Goal: Transaction & Acquisition: Purchase product/service

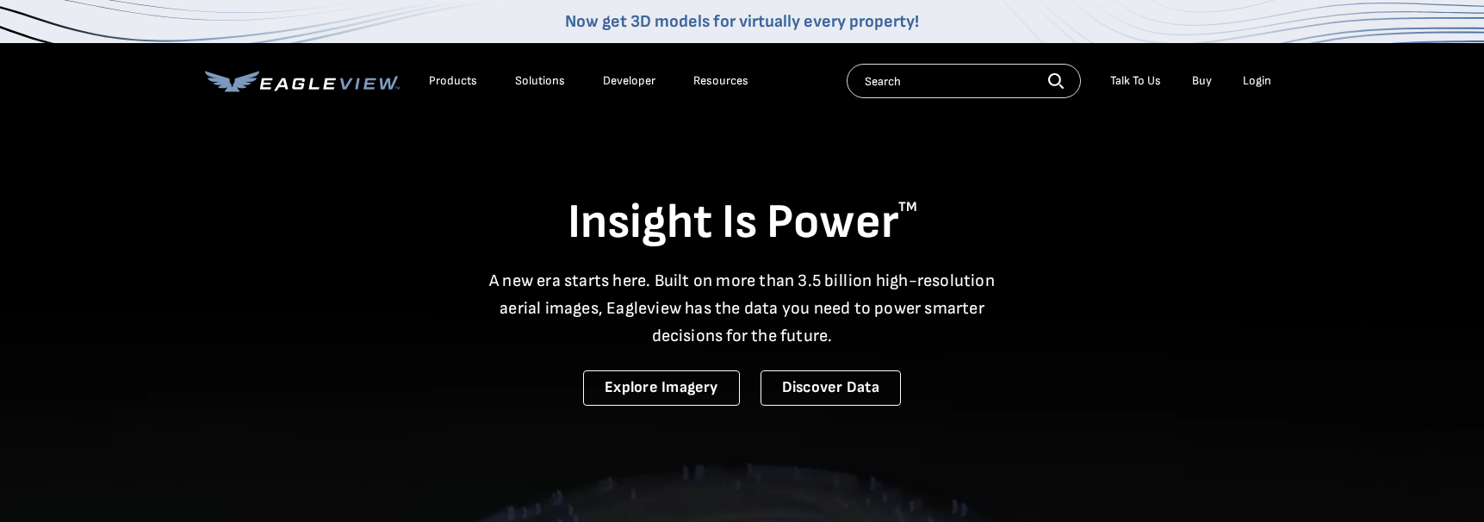
click at [1252, 88] on li "Login" at bounding box center [1257, 81] width 46 height 26
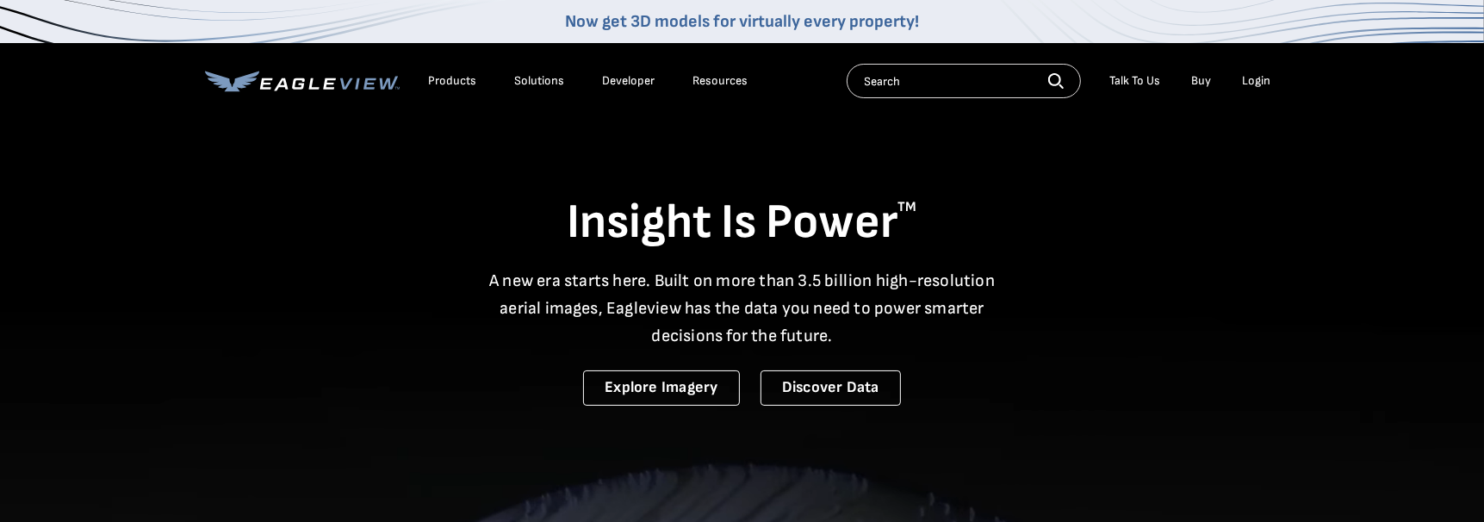
click at [1251, 82] on div "Login" at bounding box center [1257, 81] width 28 height 16
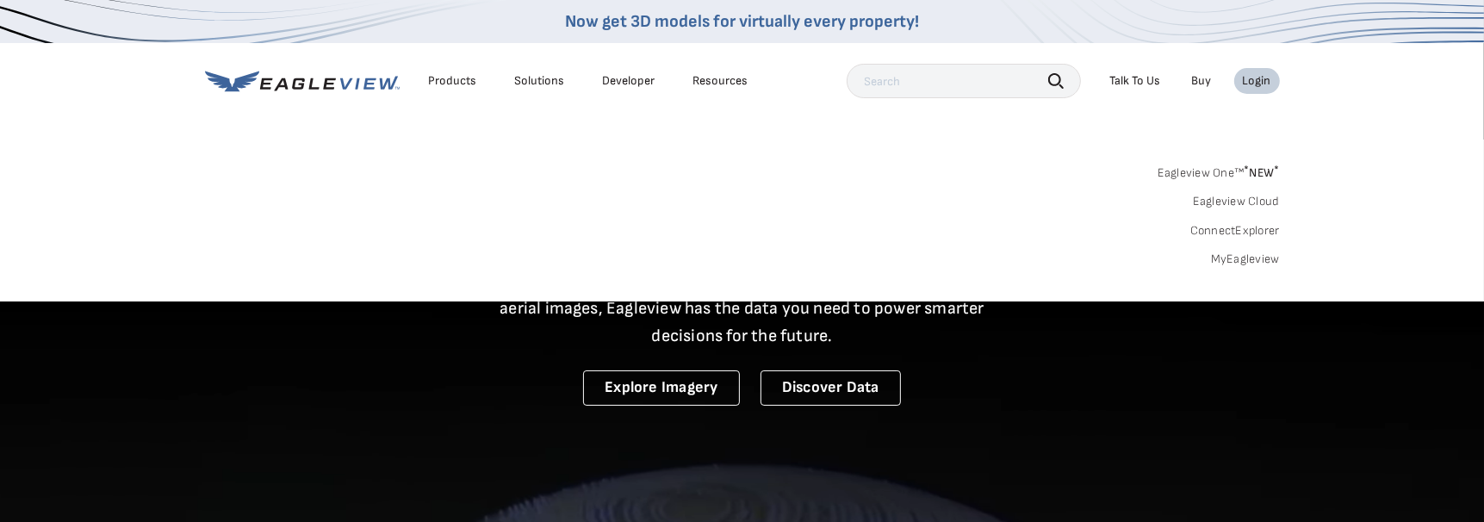
click at [1259, 84] on div "Login" at bounding box center [1257, 81] width 28 height 16
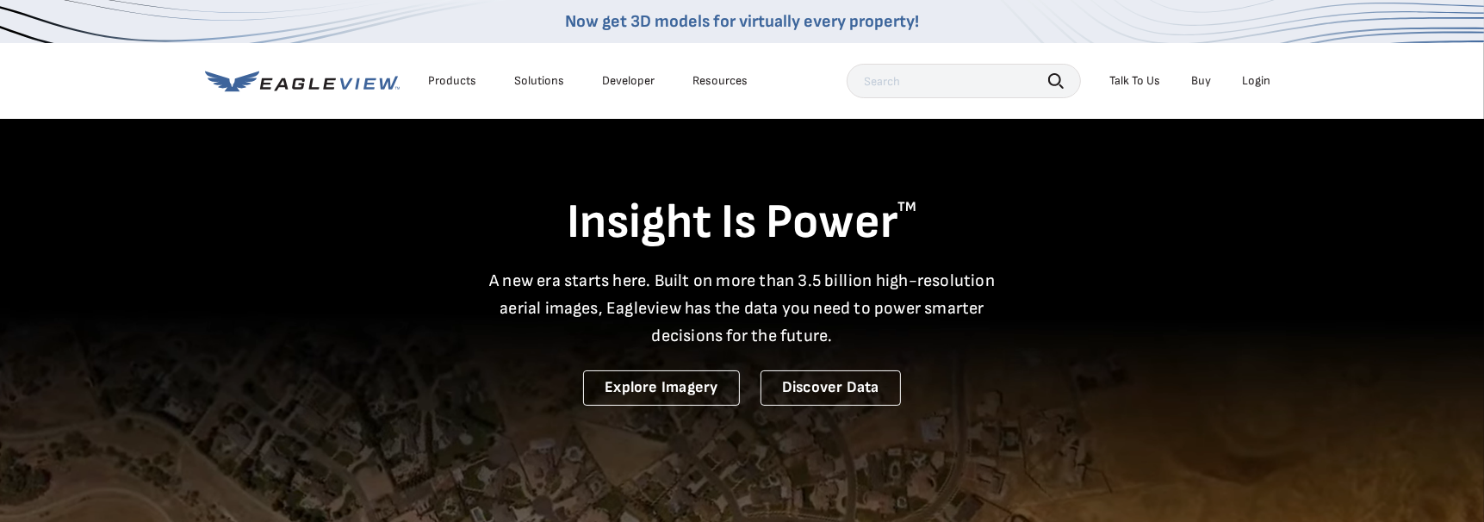
click at [1255, 83] on div "Login" at bounding box center [1257, 81] width 28 height 16
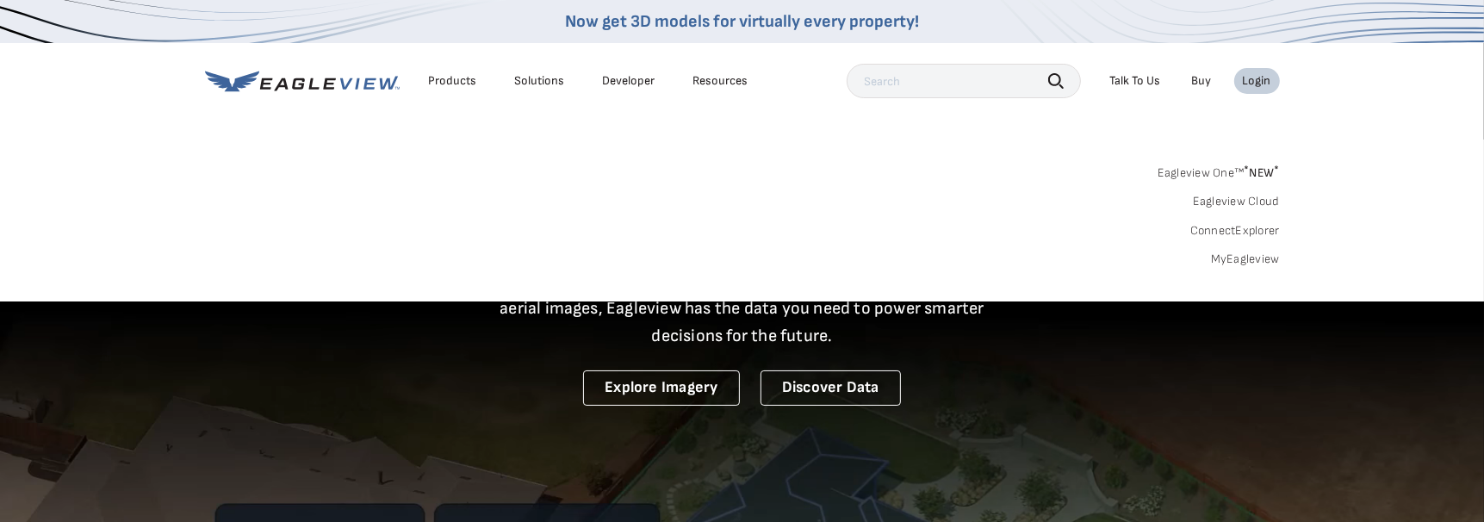
click at [1221, 256] on link "MyEagleview" at bounding box center [1245, 260] width 69 height 16
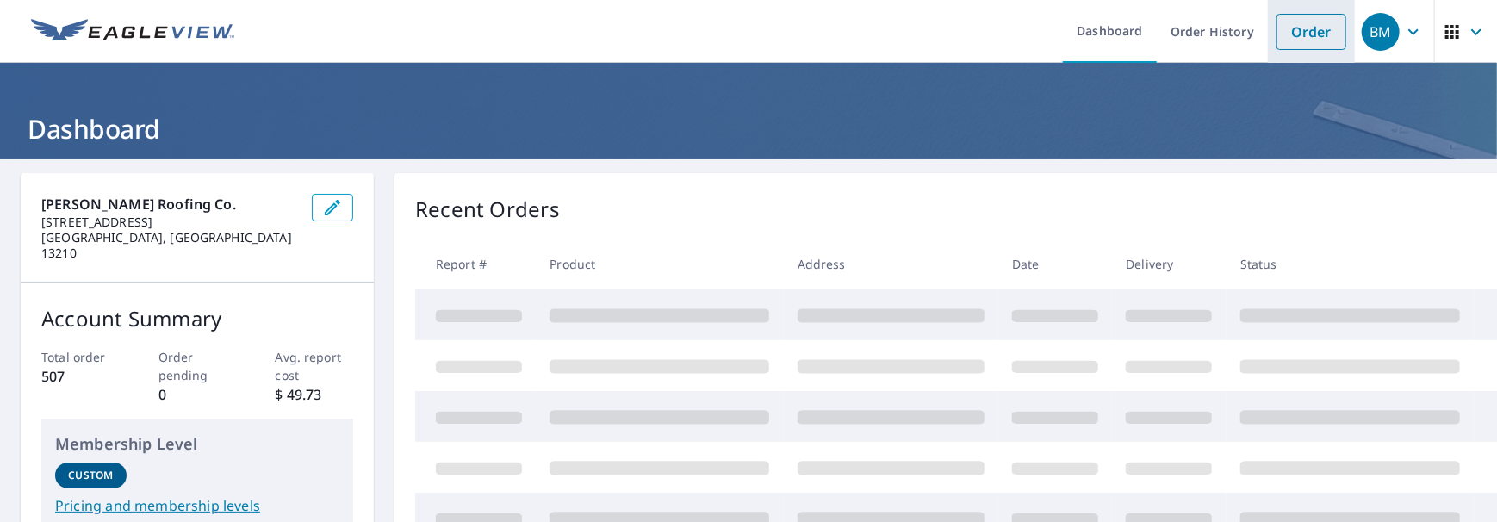
click at [1277, 28] on link "Order" at bounding box center [1311, 32] width 70 height 36
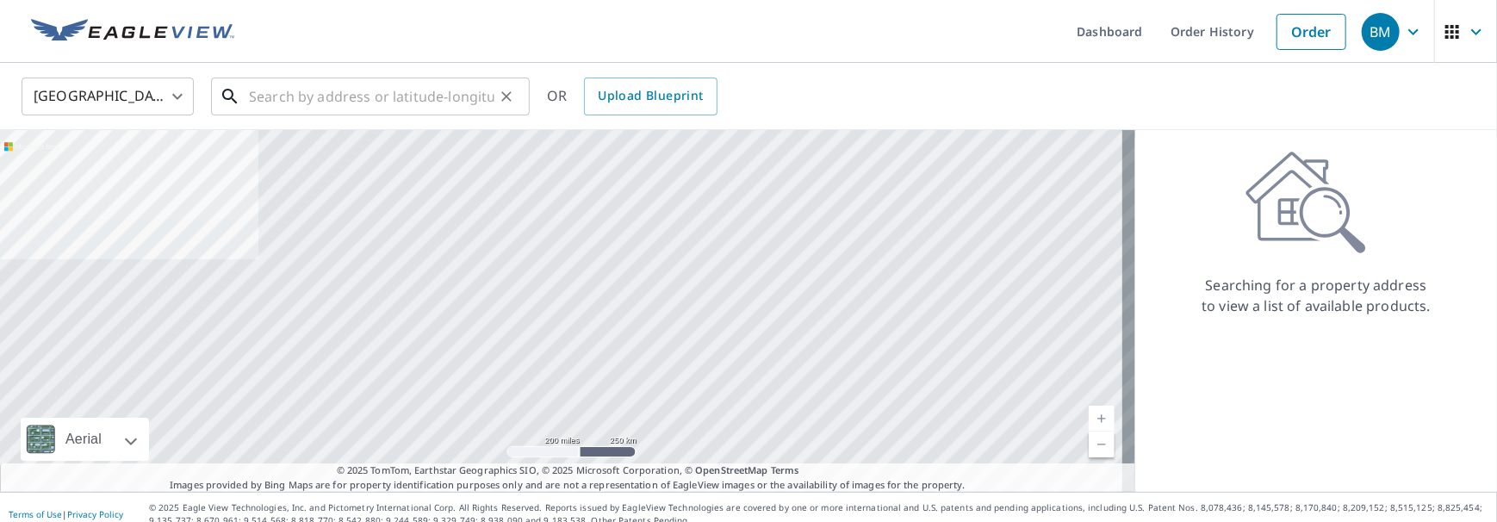
click at [377, 91] on input "text" at bounding box center [371, 96] width 245 height 48
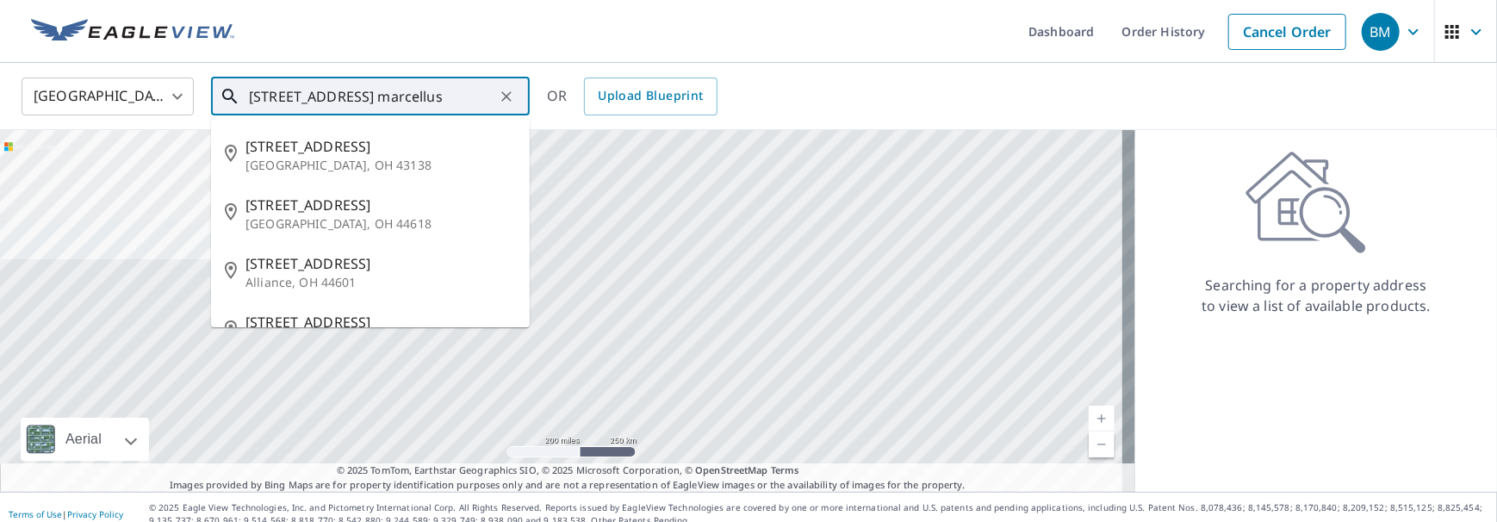
type input "44 e. main st. marcellus"
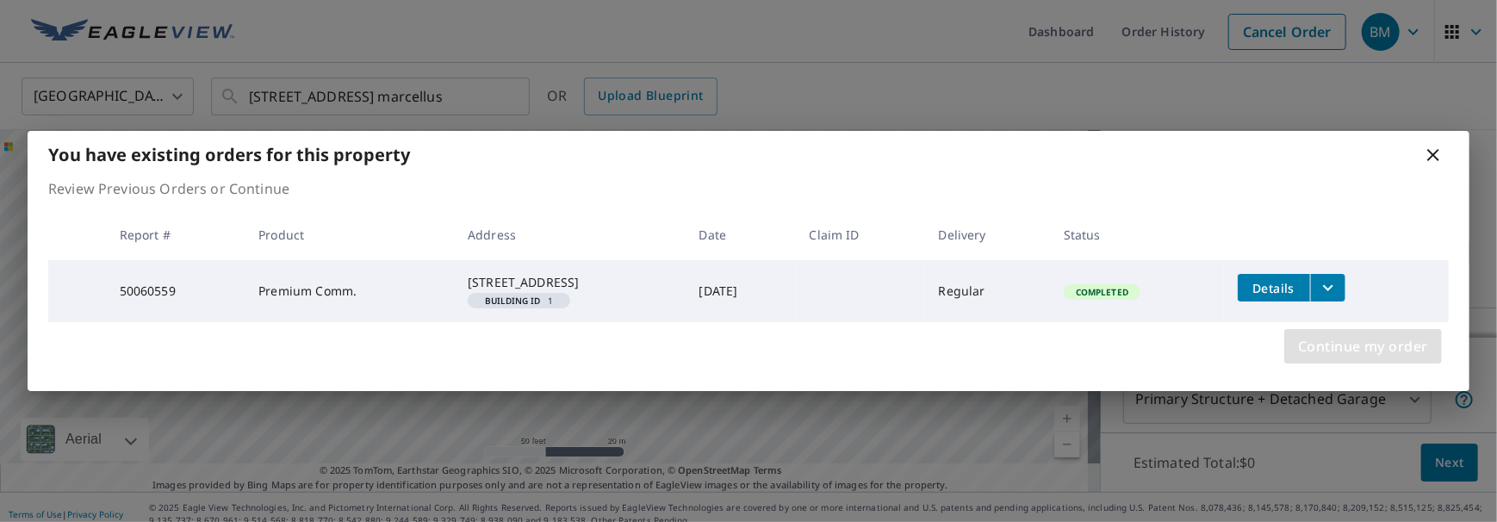
click at [1344, 352] on span "Continue my order" at bounding box center [1363, 346] width 130 height 24
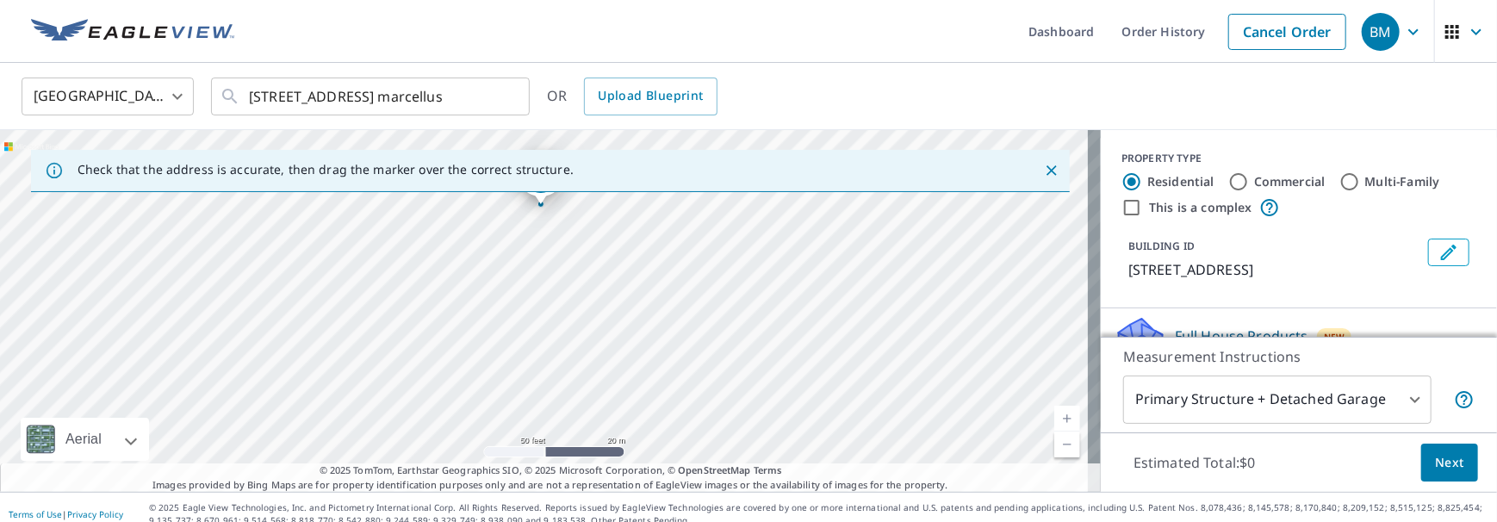
drag, startPoint x: 585, startPoint y: 345, endPoint x: 581, endPoint y: 242, distance: 103.4
click at [581, 242] on div "44 E Main St Marcellus, NY 13108" at bounding box center [550, 311] width 1101 height 362
click at [1278, 184] on label "Commercial" at bounding box center [1289, 181] width 71 height 17
click at [1249, 184] on input "Commercial" at bounding box center [1238, 181] width 21 height 21
radio input "true"
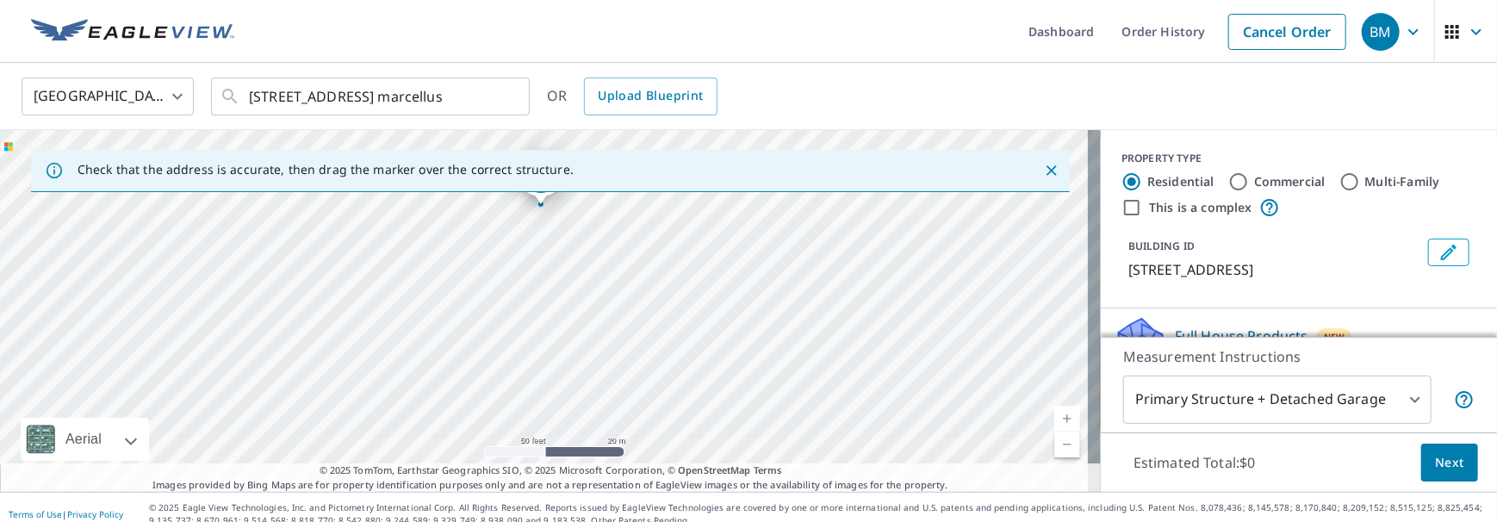
type input "4"
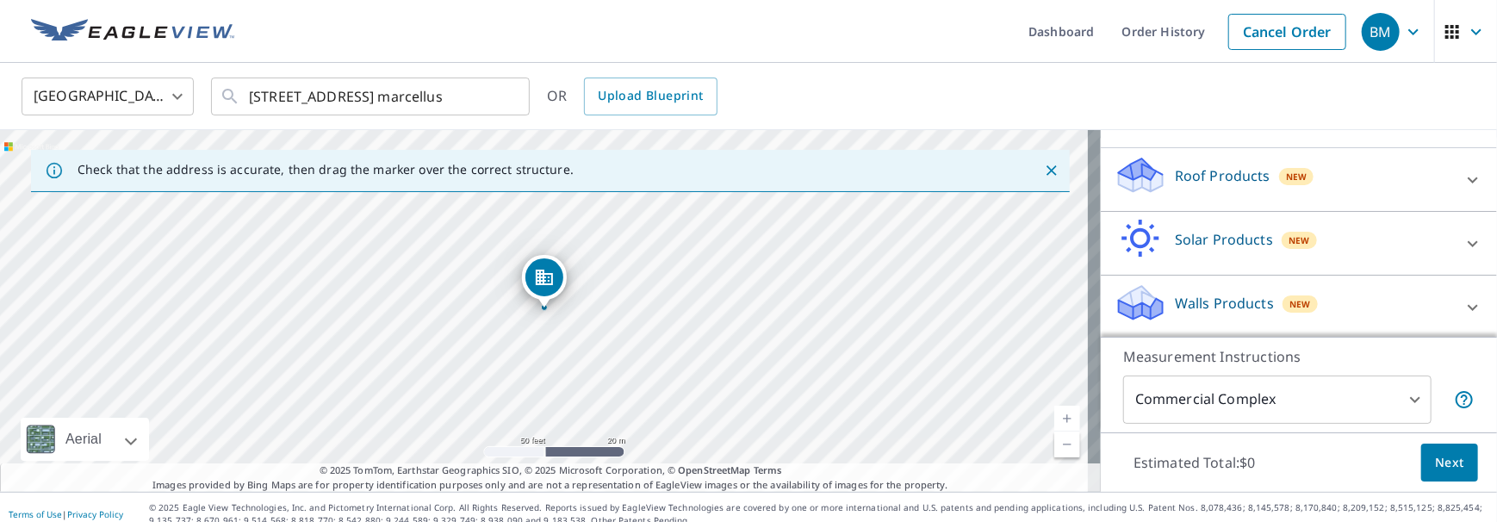
scroll to position [13, 0]
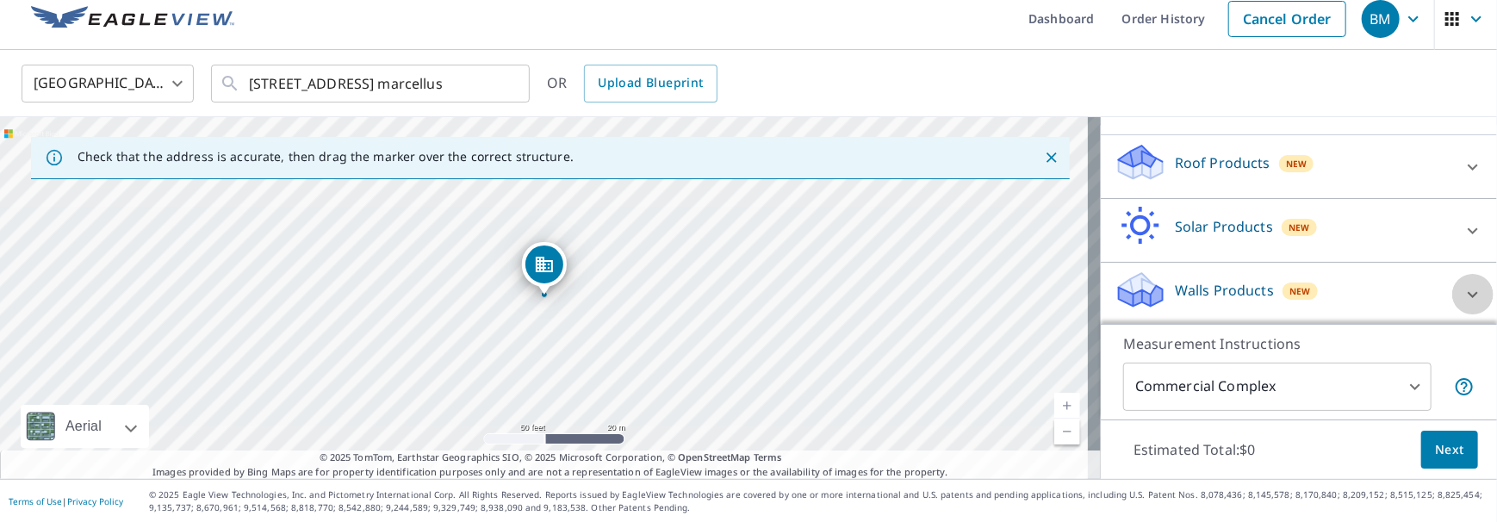
click at [1463, 291] on icon at bounding box center [1473, 294] width 21 height 21
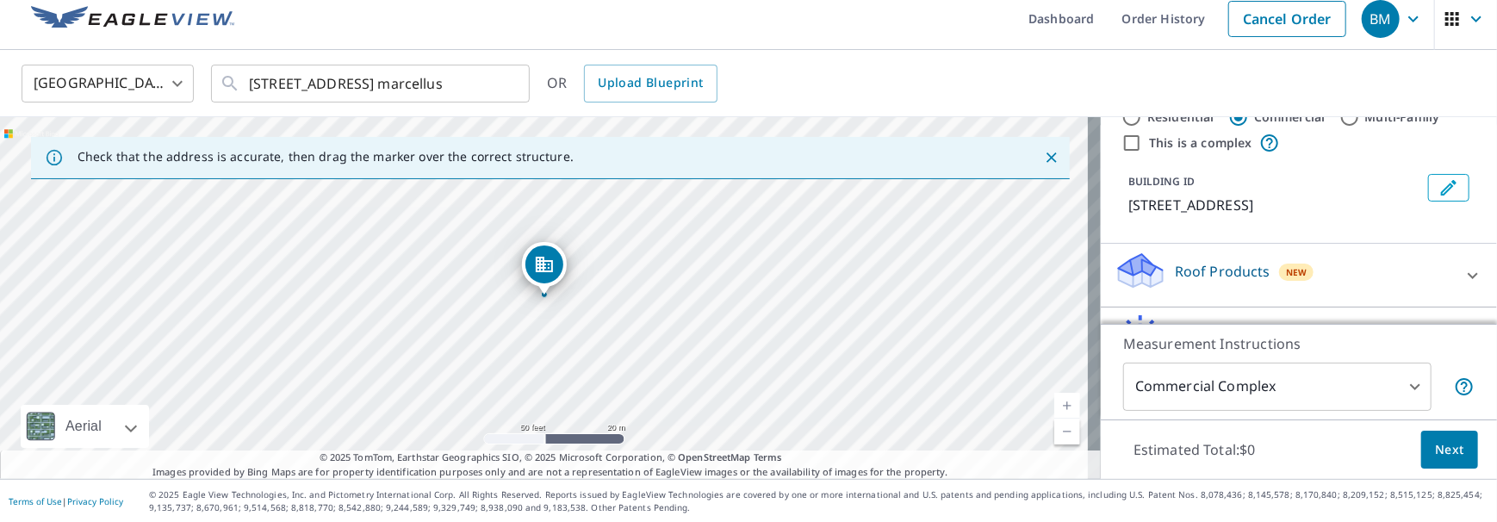
scroll to position [37, 0]
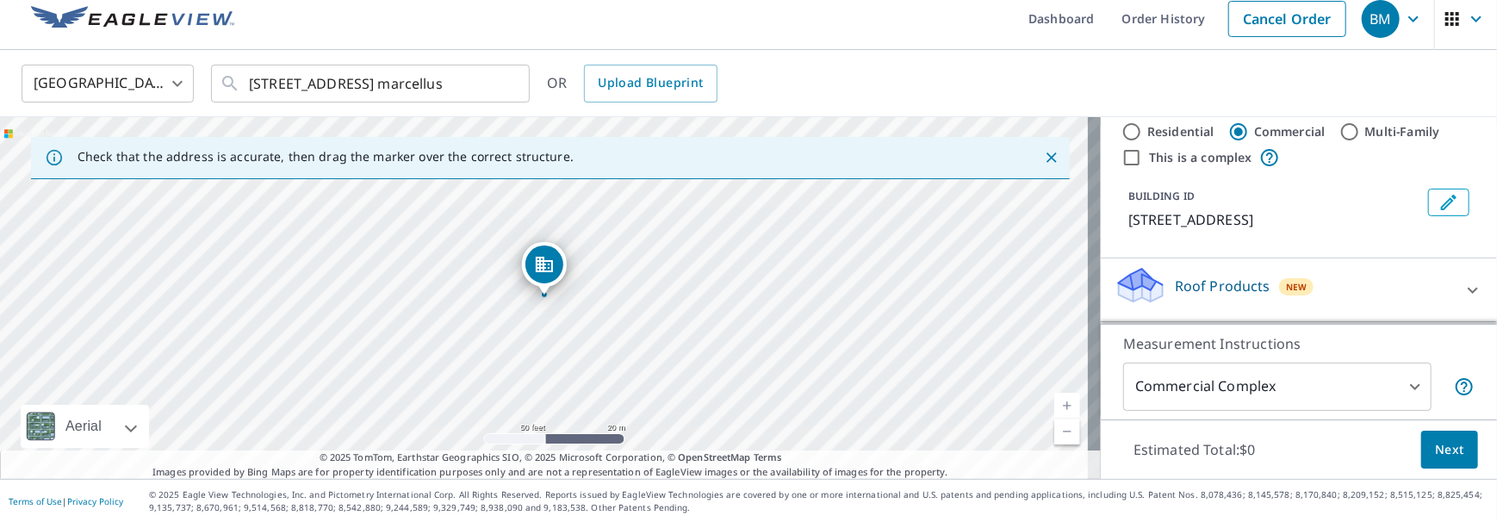
click at [1121, 127] on input "Residential" at bounding box center [1131, 131] width 21 height 21
radio input "true"
type input "1"
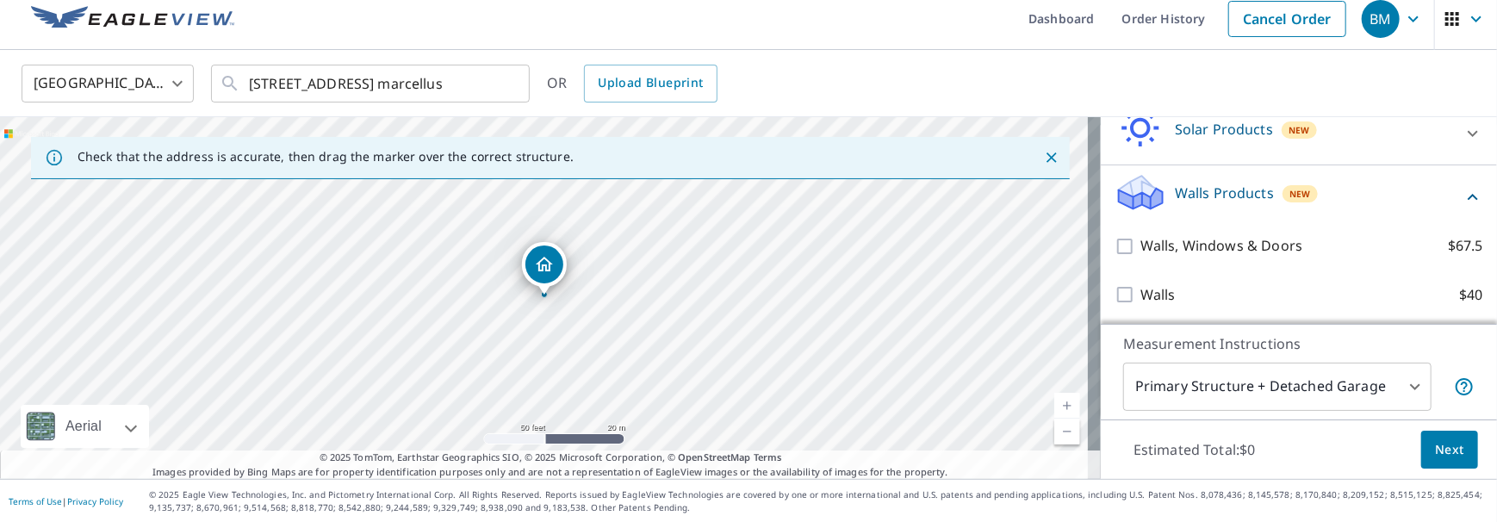
scroll to position [322, 0]
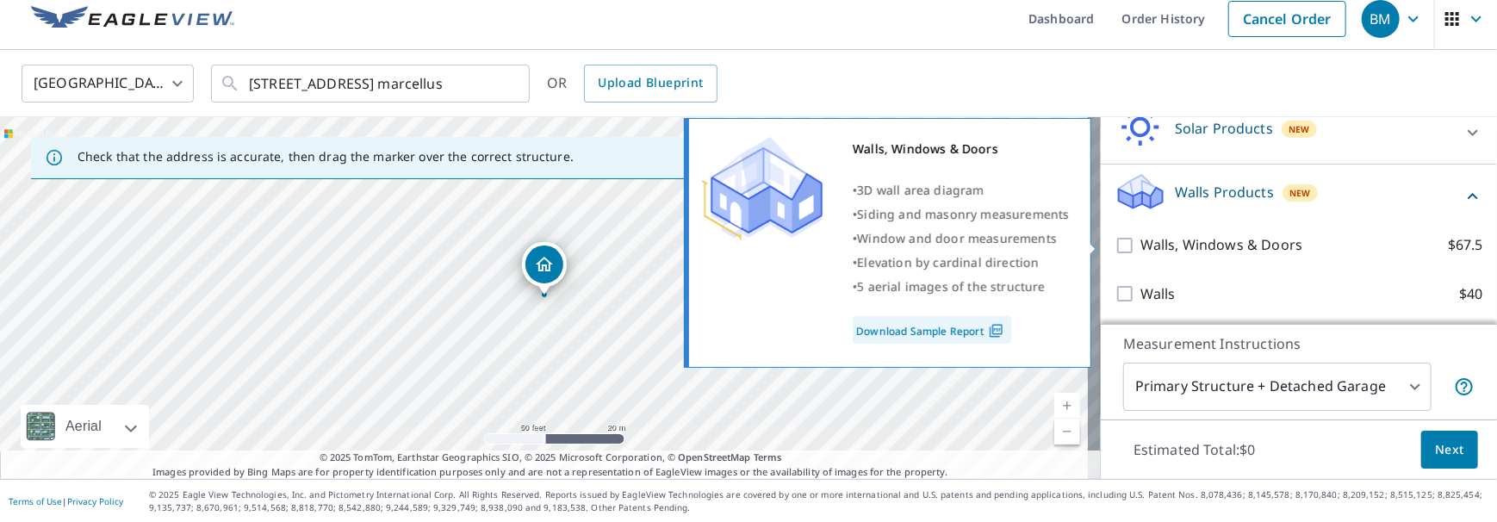
click at [1115, 245] on input "Walls, Windows & Doors $67.5" at bounding box center [1128, 245] width 26 height 21
checkbox input "true"
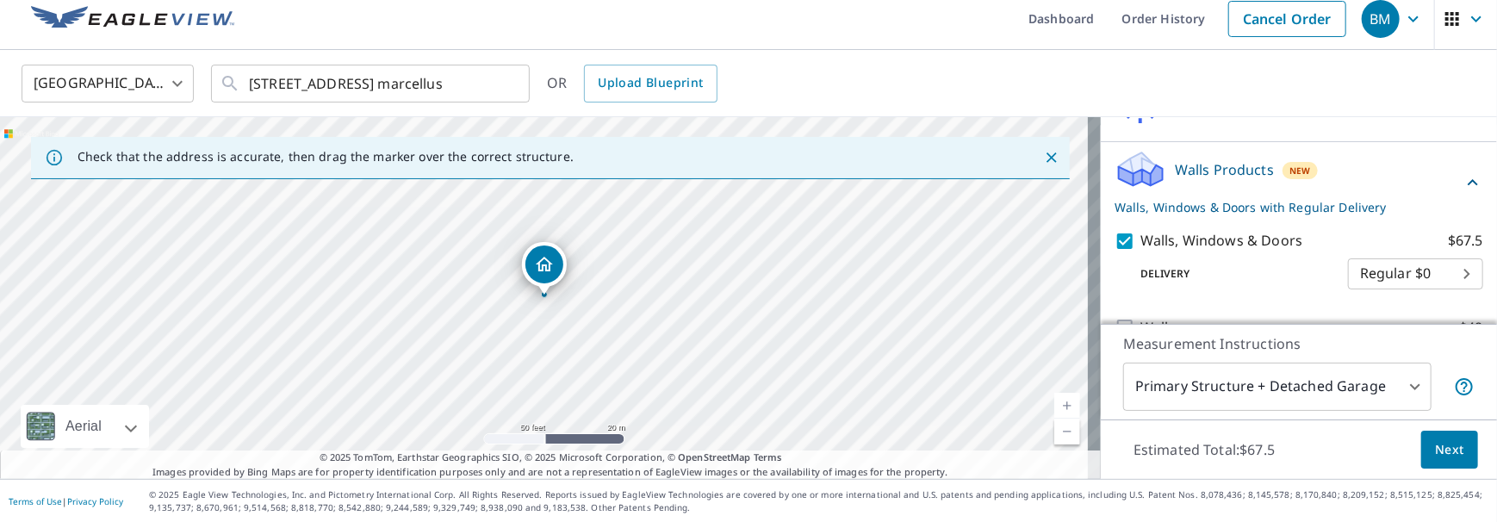
scroll to position [378, 0]
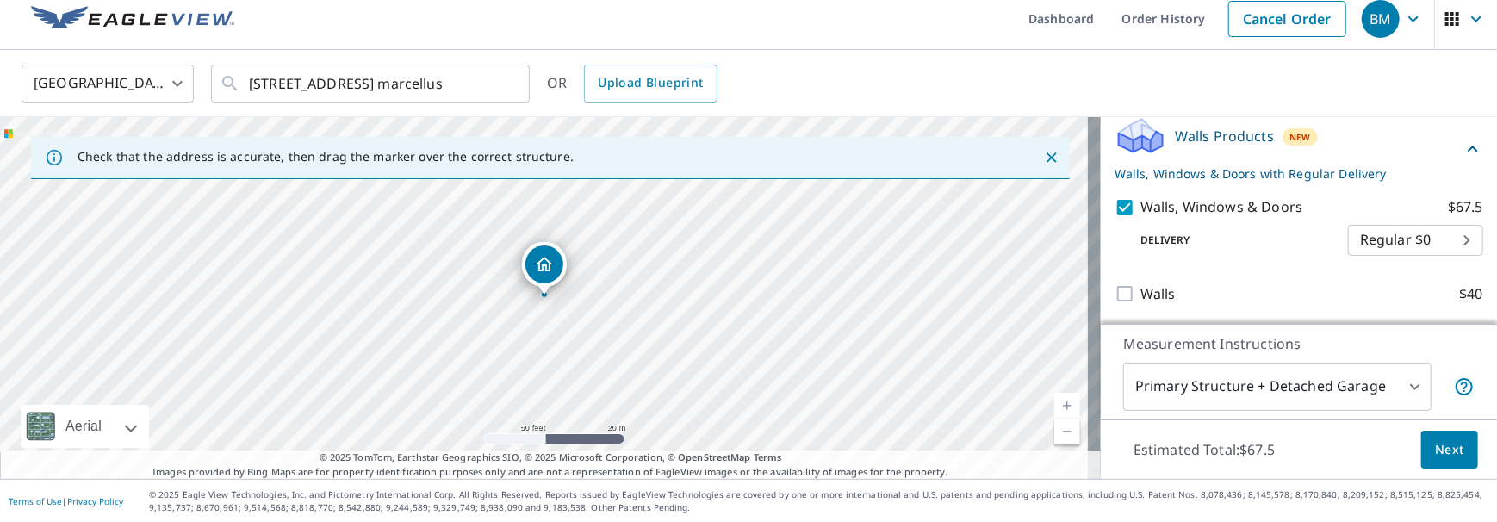
click at [1436, 444] on span "Next" at bounding box center [1449, 450] width 29 height 22
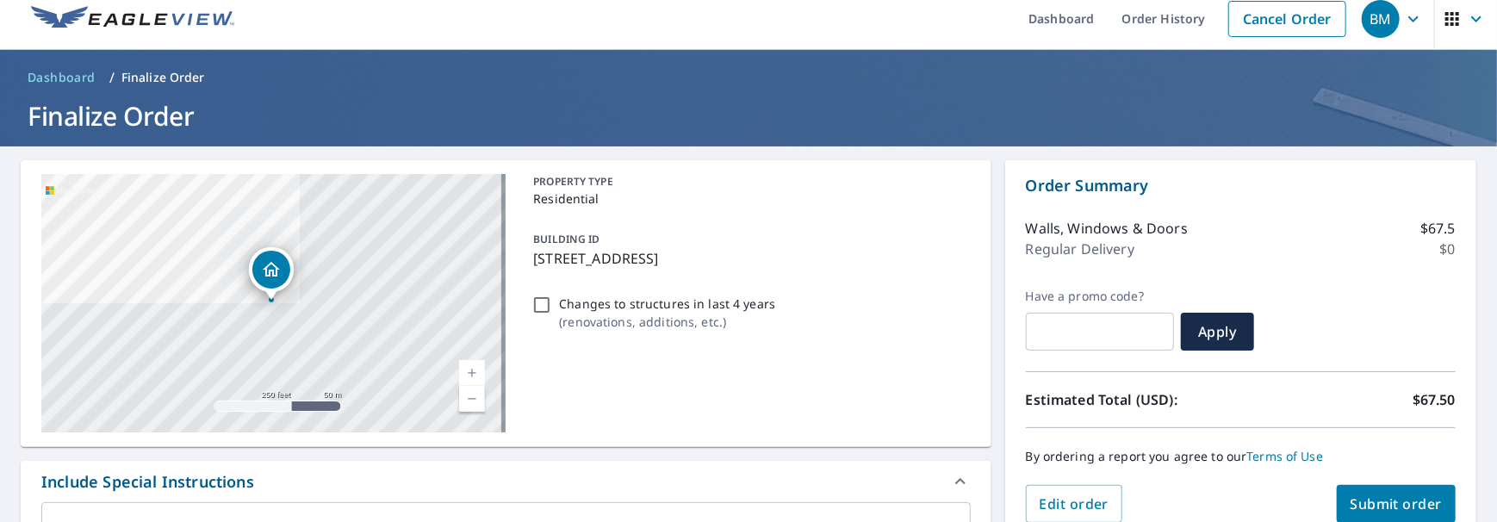
click at [1359, 501] on span "Submit order" at bounding box center [1397, 503] width 92 height 19
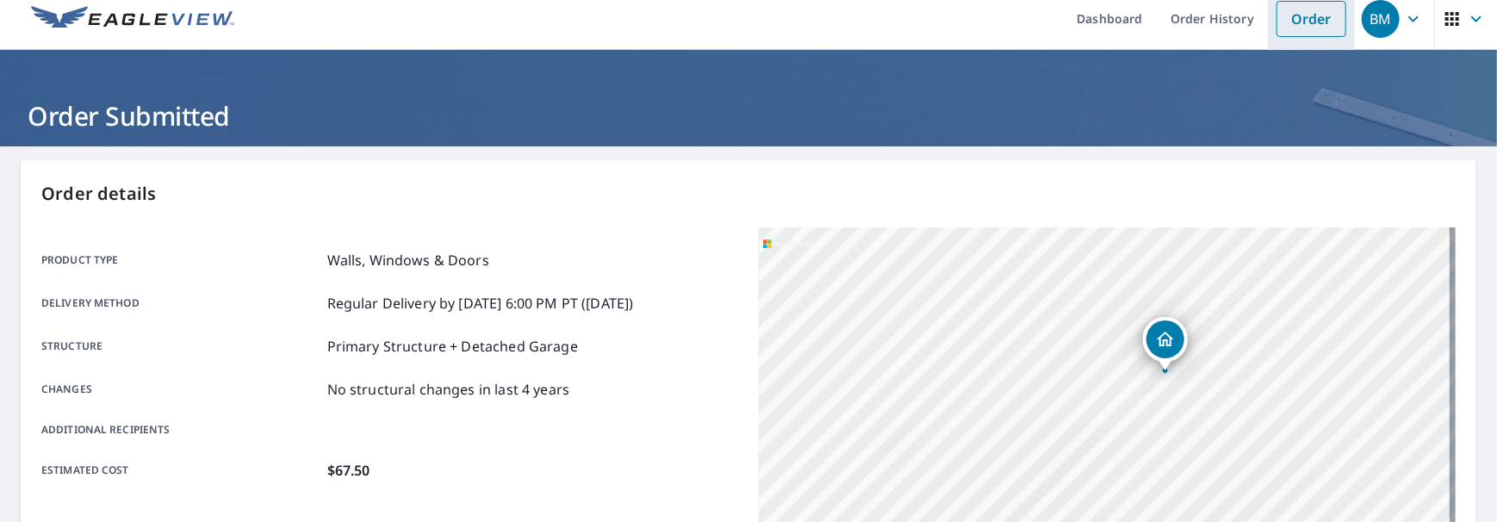
click at [1301, 11] on link "Order" at bounding box center [1311, 19] width 70 height 36
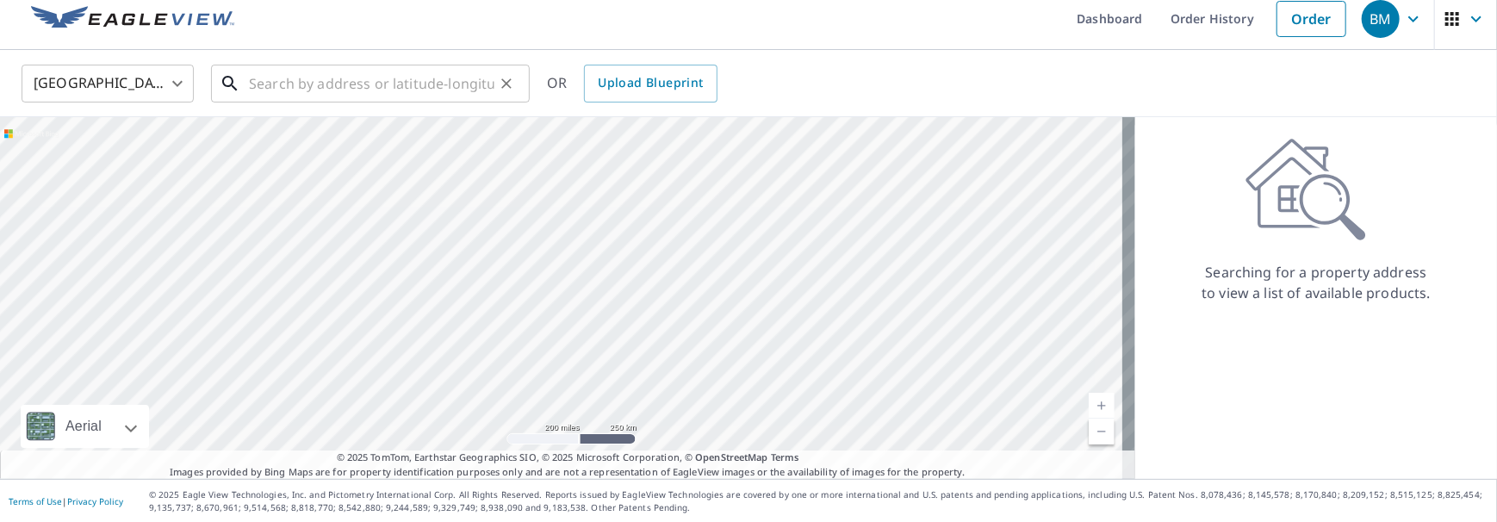
click at [427, 84] on input "text" at bounding box center [371, 83] width 245 height 48
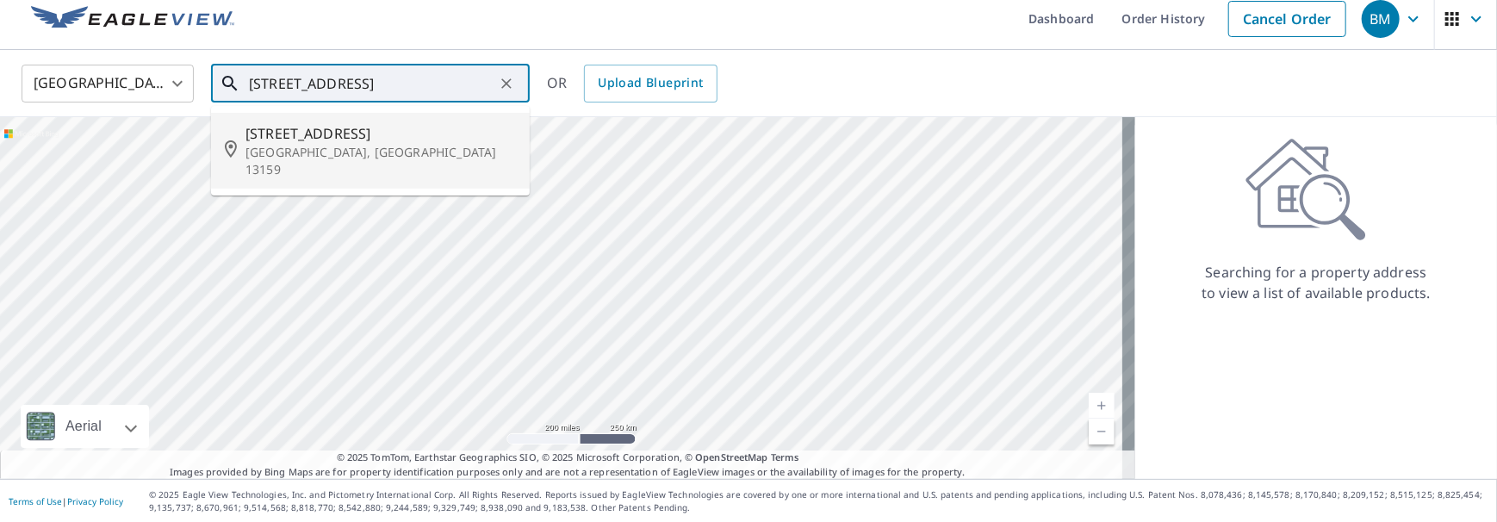
click at [359, 146] on p "Tully, NY 13159" at bounding box center [380, 161] width 270 height 34
type input "160 Crooked Lake Rd Tully, NY 13159"
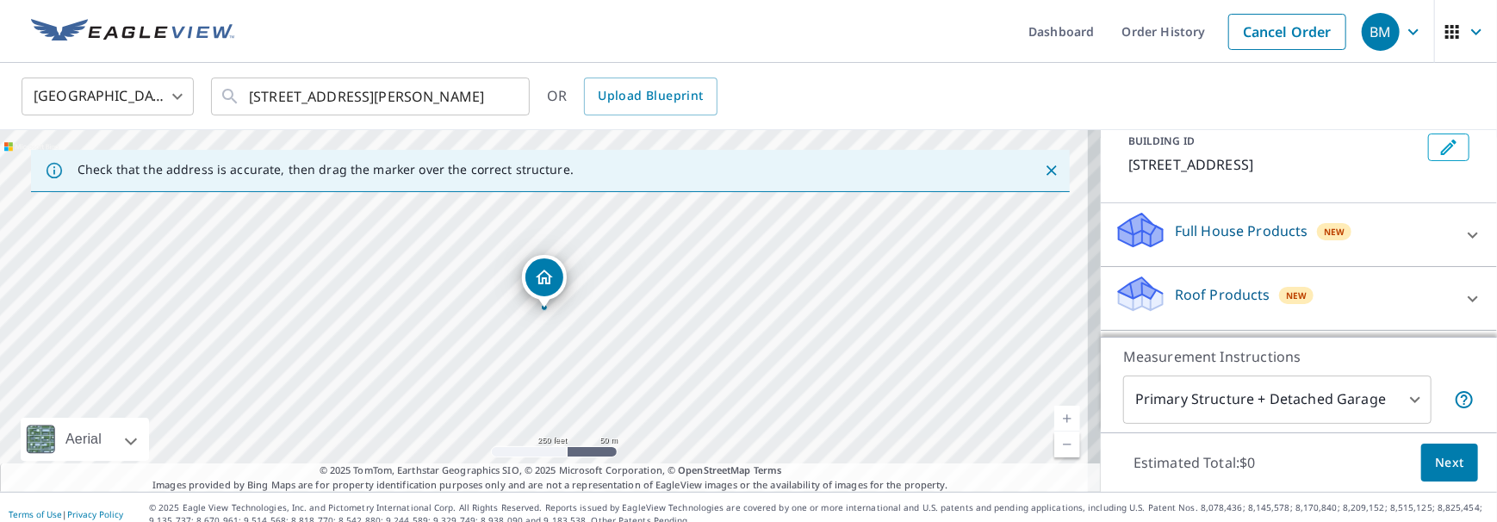
scroll to position [172, 0]
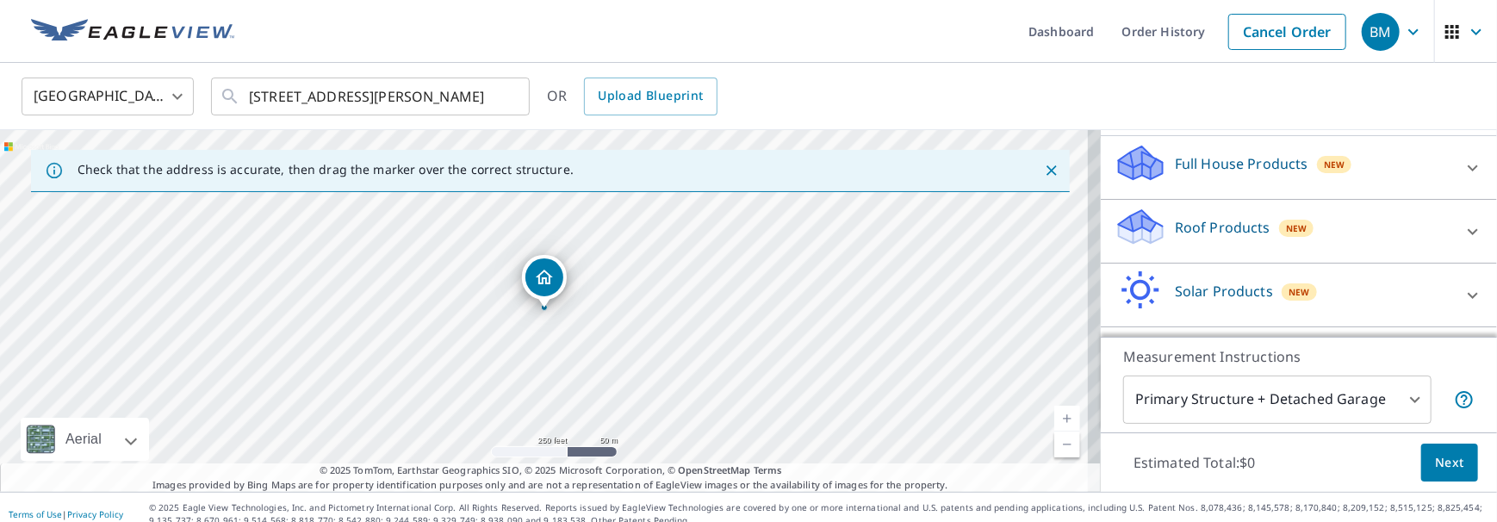
click at [1457, 169] on div at bounding box center [1472, 167] width 41 height 41
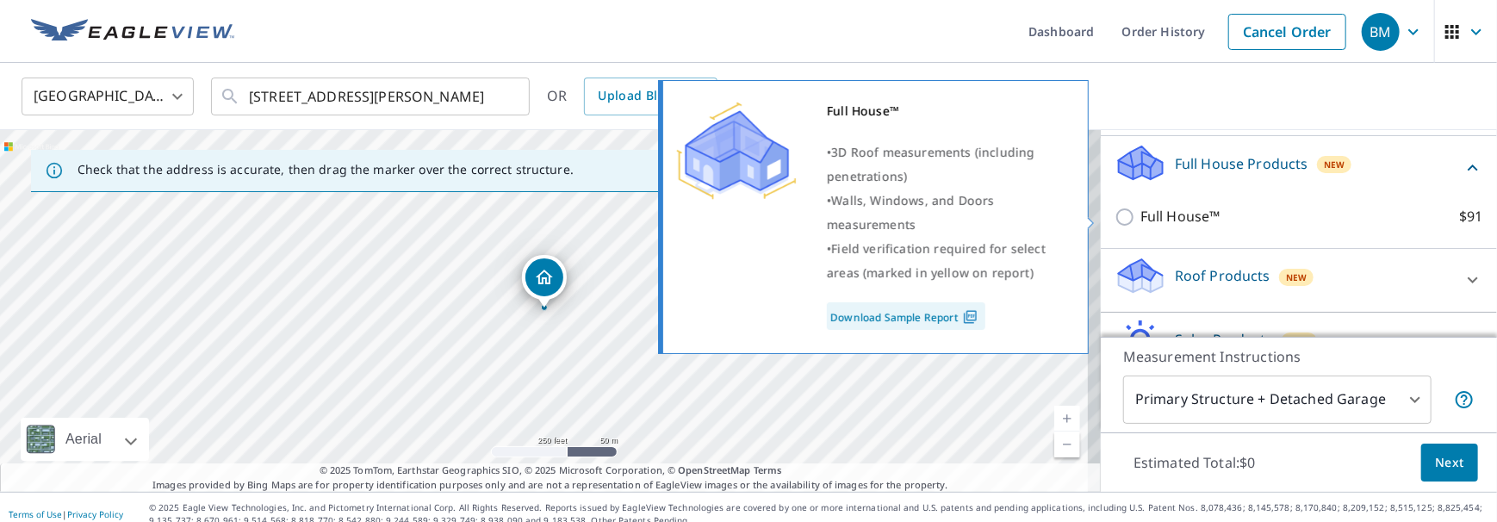
click at [1117, 220] on input "Full House™ $91" at bounding box center [1128, 217] width 26 height 21
checkbox input "true"
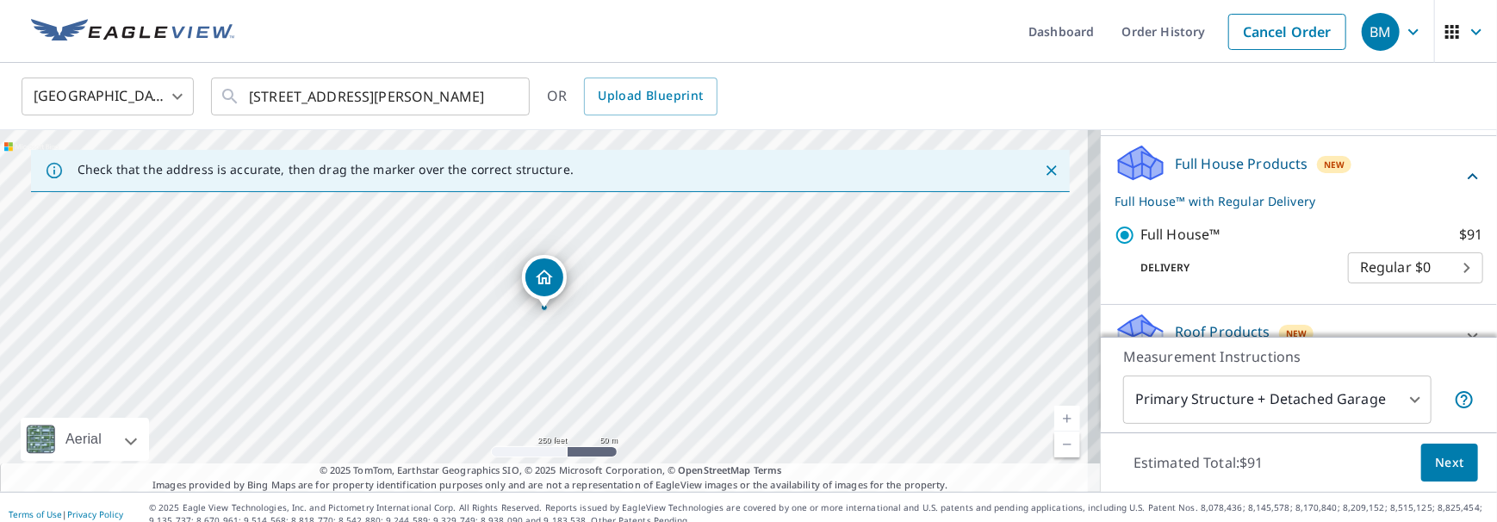
scroll to position [13, 0]
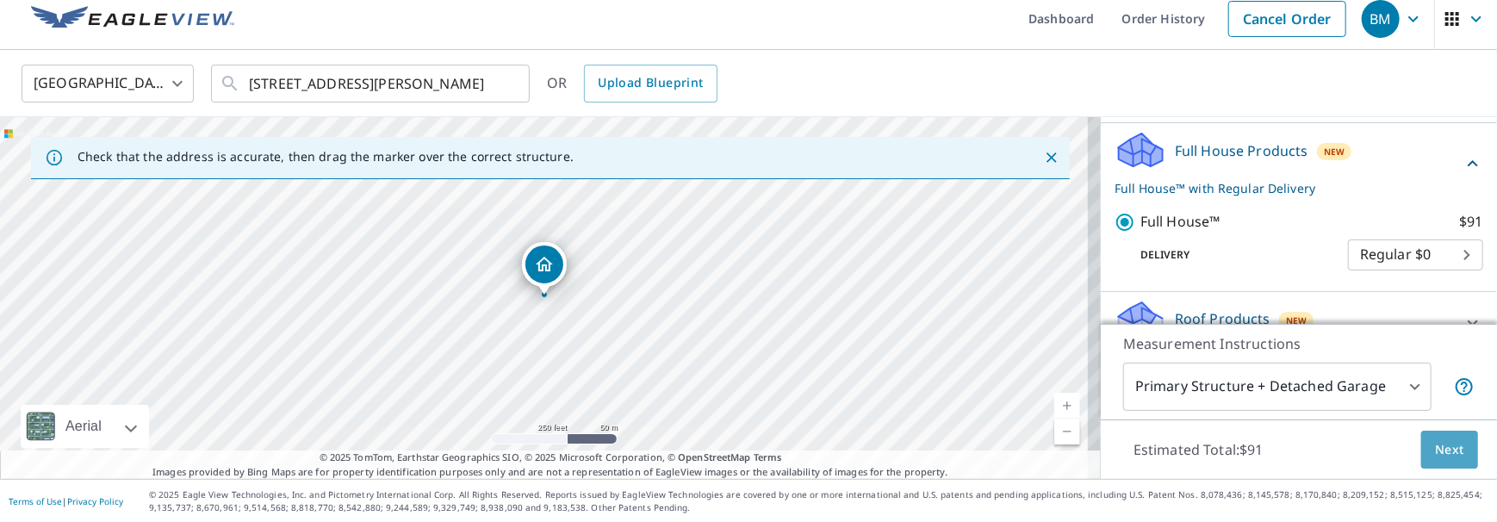
click at [1435, 444] on span "Next" at bounding box center [1449, 450] width 29 height 22
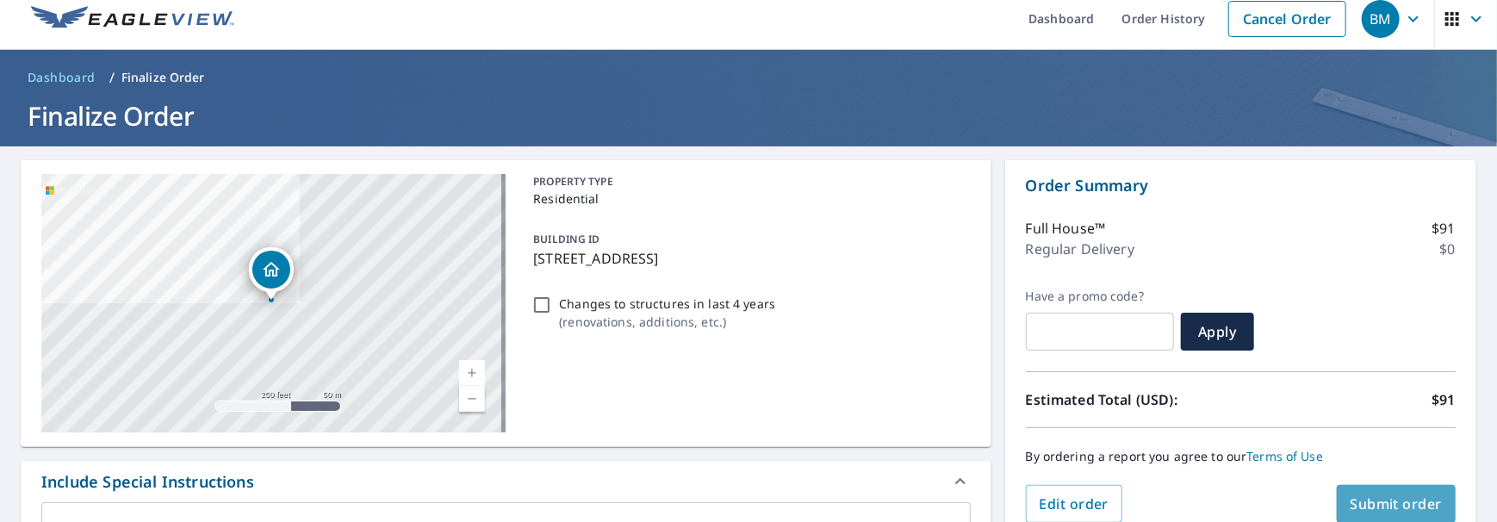
click at [1351, 494] on span "Submit order" at bounding box center [1397, 503] width 92 height 19
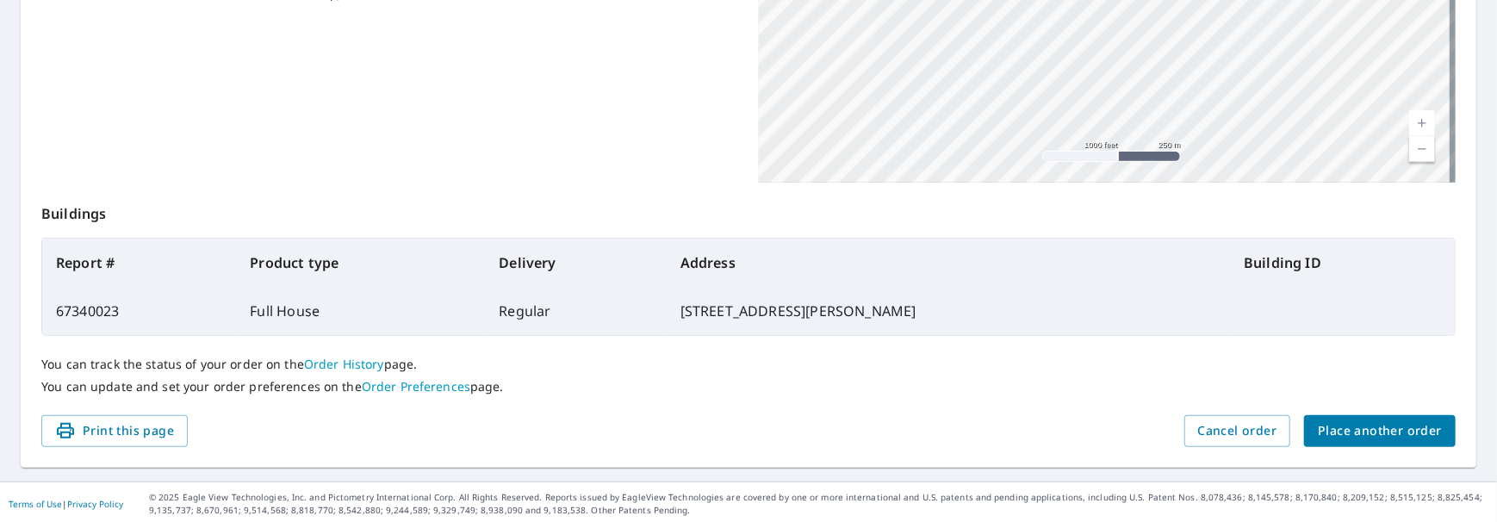
scroll to position [489, 0]
